Goal: Navigation & Orientation: Understand site structure

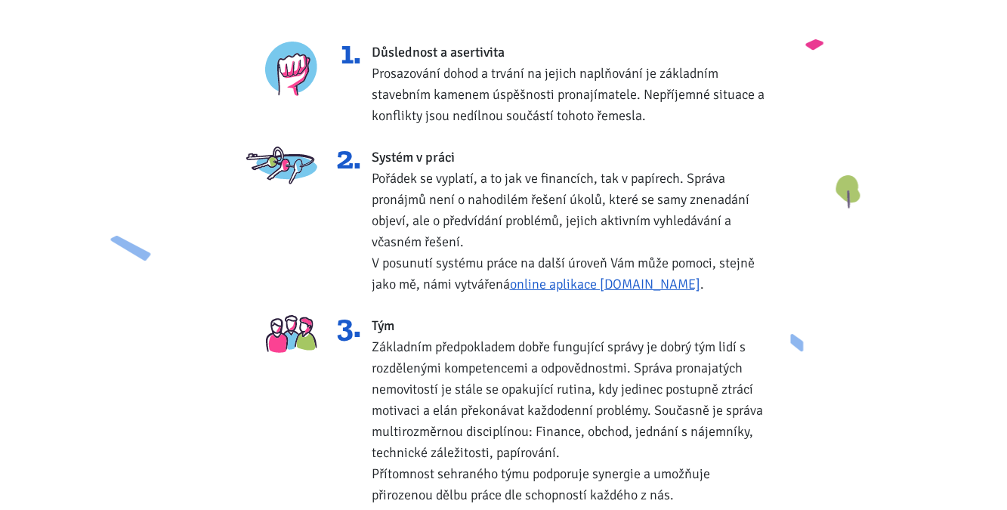
scroll to position [464, 0]
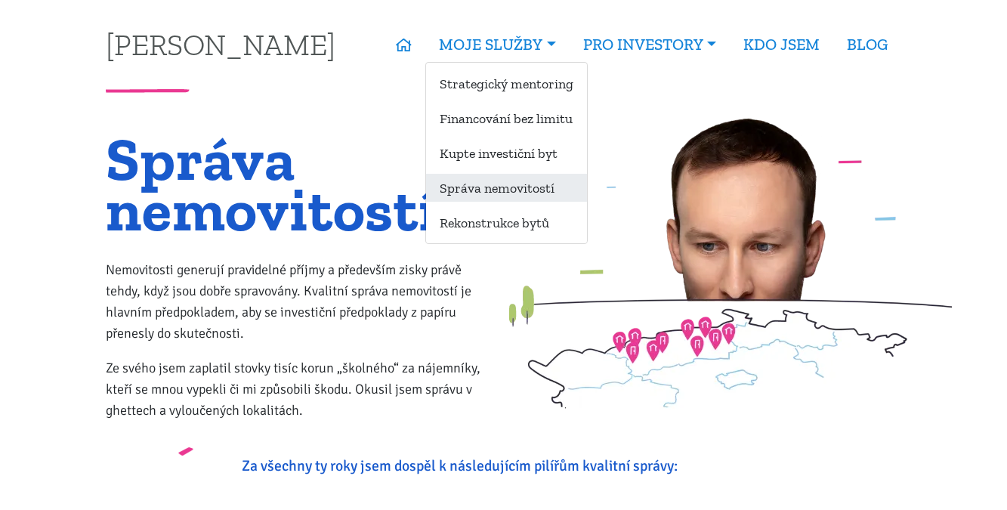
click at [518, 186] on link "Správa nemovitostí" at bounding box center [506, 188] width 161 height 28
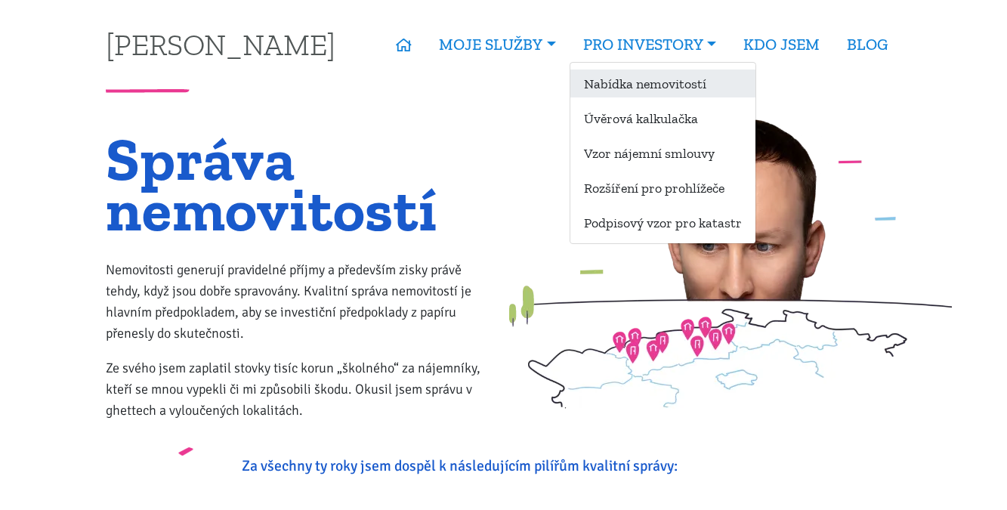
click at [625, 82] on link "Nabídka nemovitostí" at bounding box center [662, 83] width 185 height 28
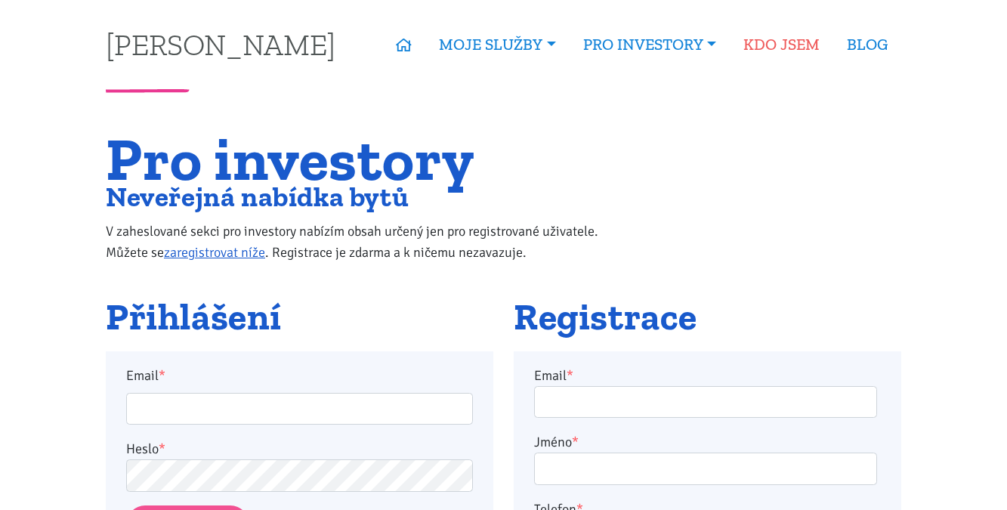
click at [787, 48] on link "KDO JSEM" at bounding box center [780, 44] width 103 height 35
